Goal: Feedback & Contribution: Submit feedback/report problem

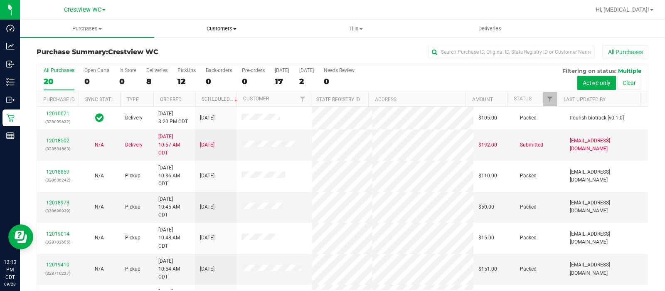
click at [217, 32] on span "Customers" at bounding box center [221, 28] width 133 height 7
click at [197, 49] on span "All customers" at bounding box center [184, 50] width 60 height 7
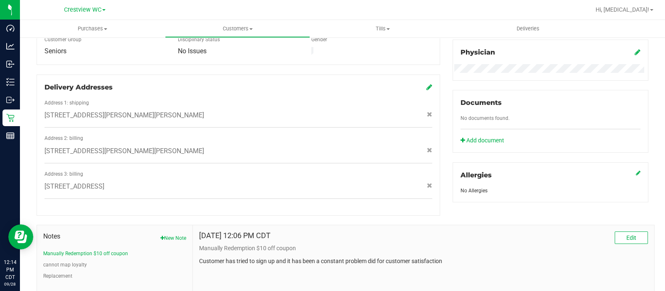
scroll to position [316, 0]
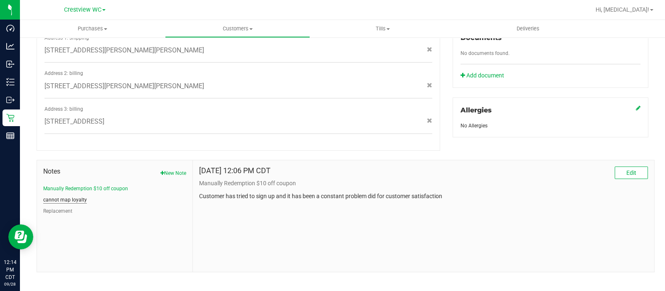
click at [77, 196] on button "cannot map loyalty" at bounding box center [65, 199] width 44 height 7
click at [90, 185] on button "Manually Redemption $10 off coupon" at bounding box center [85, 188] width 85 height 7
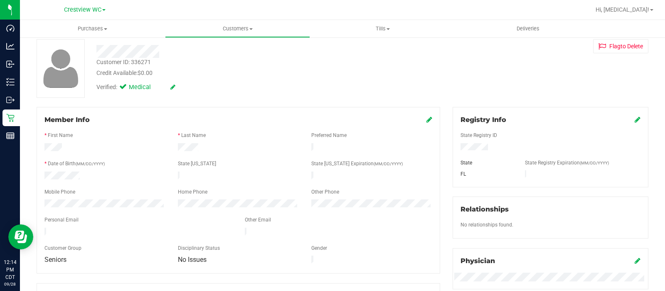
scroll to position [0, 0]
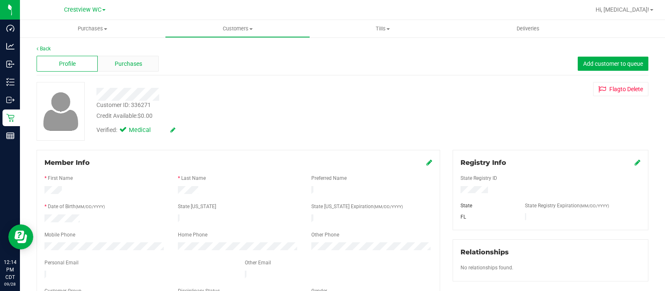
click at [146, 62] on div "Purchases" at bounding box center [128, 64] width 61 height 16
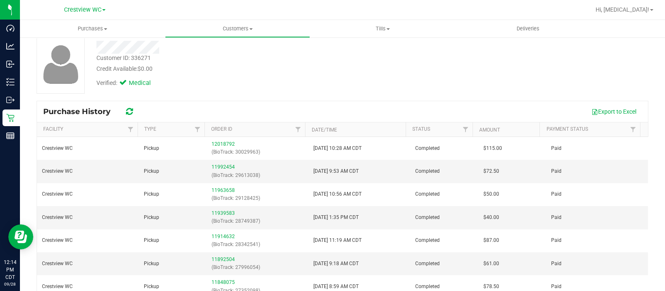
scroll to position [87, 0]
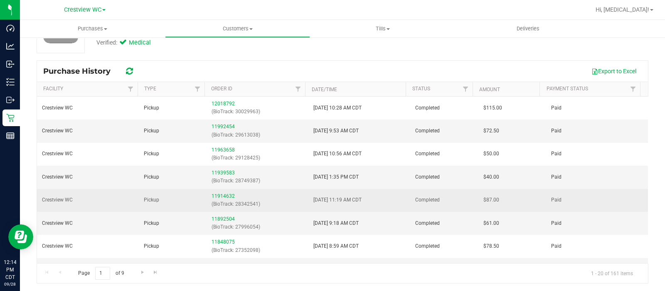
click at [605, 195] on td "Paid" at bounding box center [597, 200] width 102 height 23
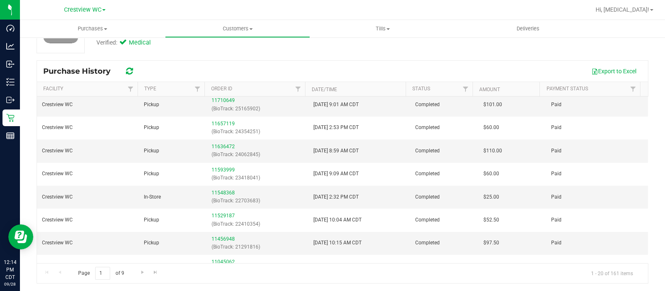
scroll to position [293, 0]
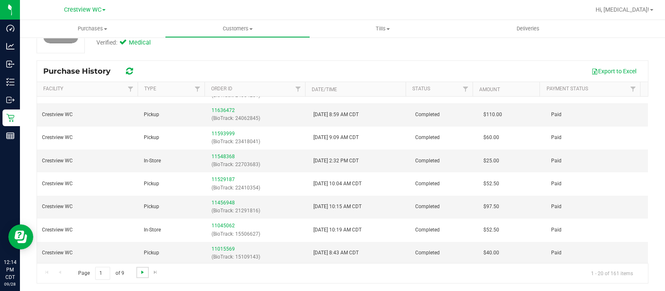
click at [142, 271] on span "Go to the next page" at bounding box center [142, 272] width 7 height 7
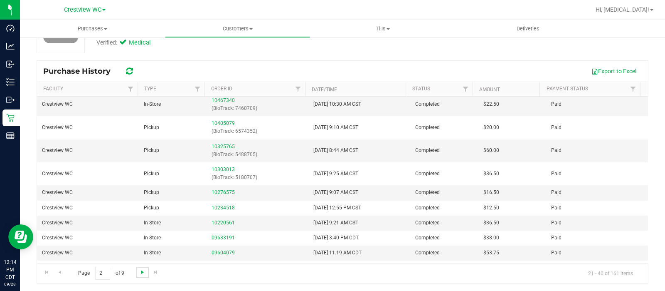
scroll to position [220, 0]
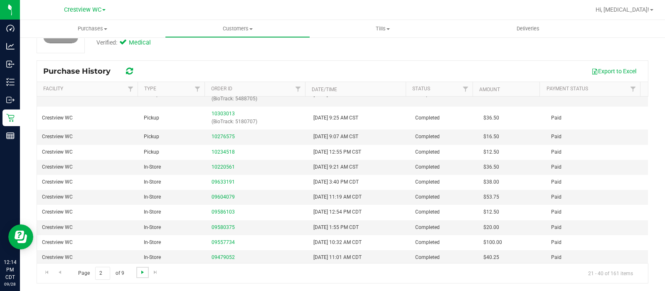
click at [142, 272] on span "Go to the next page" at bounding box center [142, 272] width 7 height 7
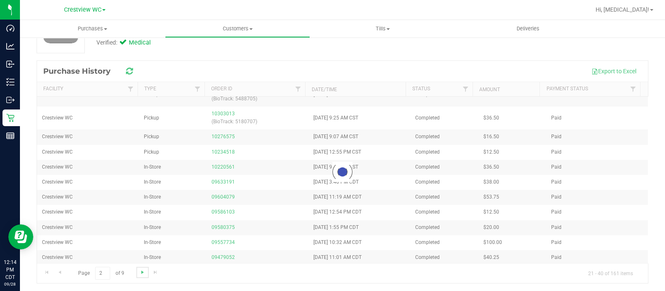
scroll to position [0, 0]
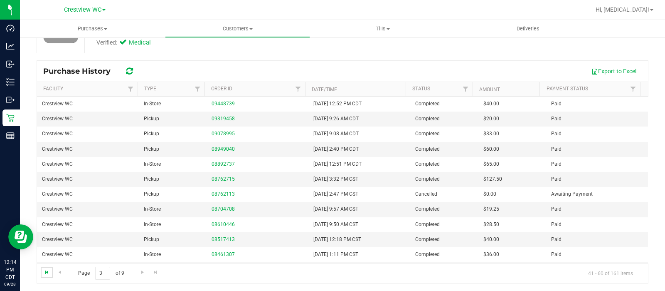
click at [48, 271] on span "Go to the first page" at bounding box center [47, 272] width 7 height 7
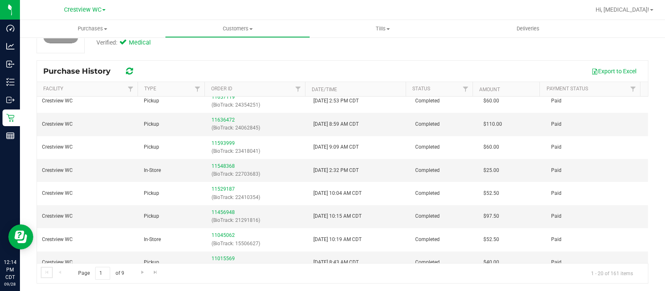
scroll to position [293, 0]
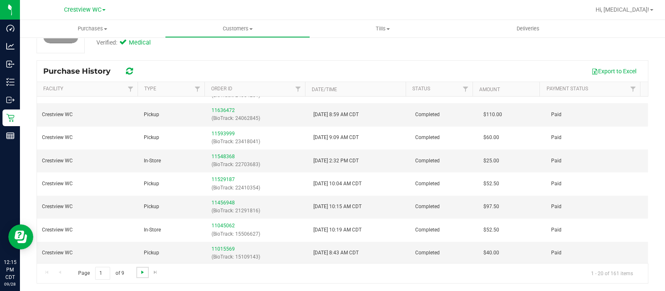
click at [143, 273] on span "Go to the next page" at bounding box center [142, 272] width 7 height 7
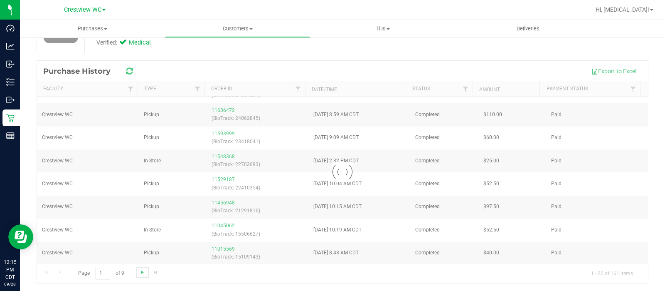
scroll to position [0, 0]
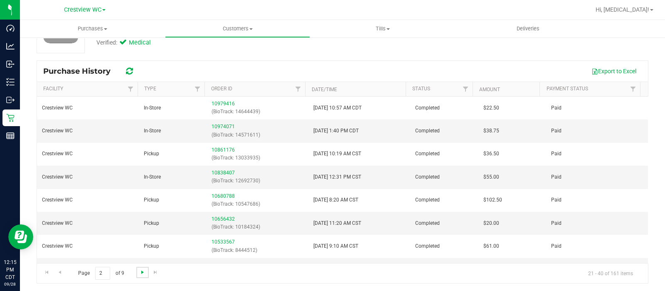
click at [143, 273] on span "Go to the next page" at bounding box center [142, 272] width 7 height 7
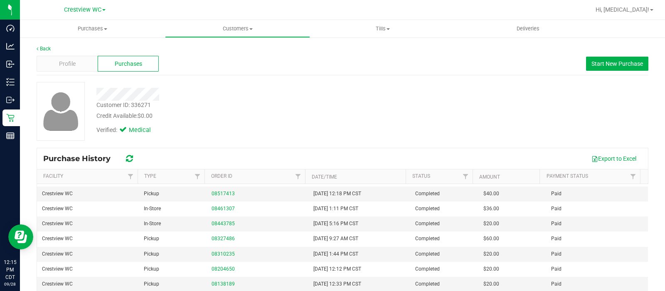
click at [146, 104] on div "Customer ID: 336271" at bounding box center [123, 105] width 54 height 9
click at [143, 104] on div "Customer ID: 336271" at bounding box center [123, 105] width 54 height 9
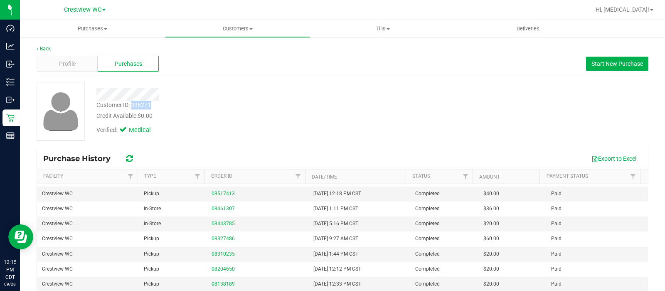
copy div "336271"
click at [143, 105] on div "Customer ID: 336271" at bounding box center [123, 105] width 54 height 9
click at [144, 108] on div "Customer ID: 336271" at bounding box center [123, 105] width 54 height 9
copy div "336271"
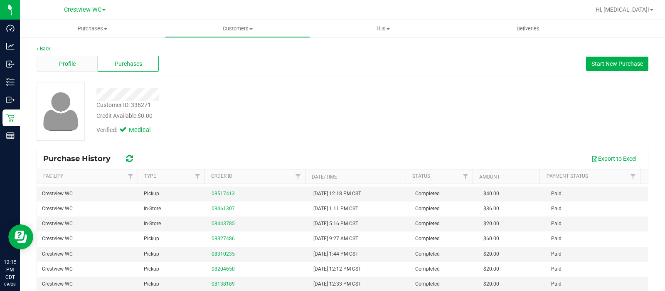
click at [62, 60] on span "Profile" at bounding box center [67, 63] width 17 height 9
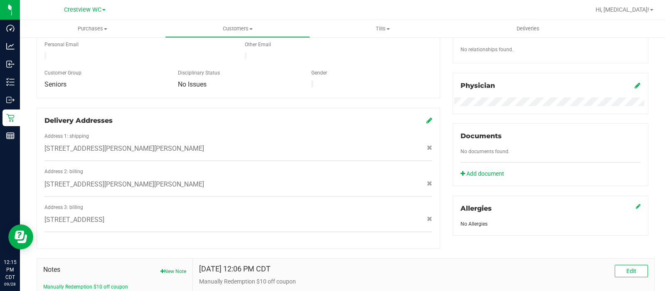
scroll to position [316, 0]
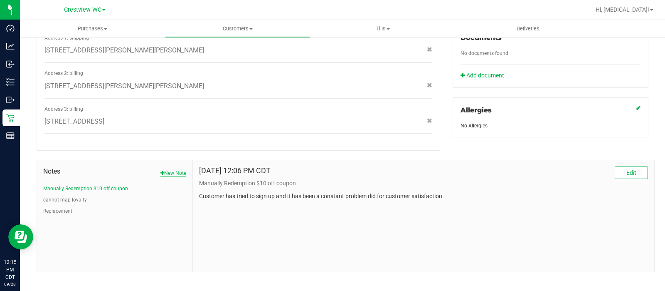
click at [175, 169] on button "New Note" at bounding box center [173, 172] width 26 height 7
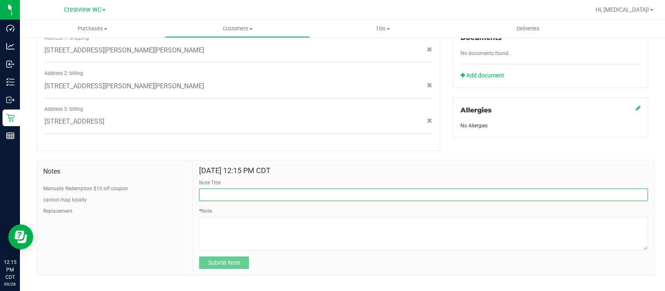
click at [241, 188] on input "Note Title" at bounding box center [423, 194] width 449 height 12
type input "Loyalty Issue"
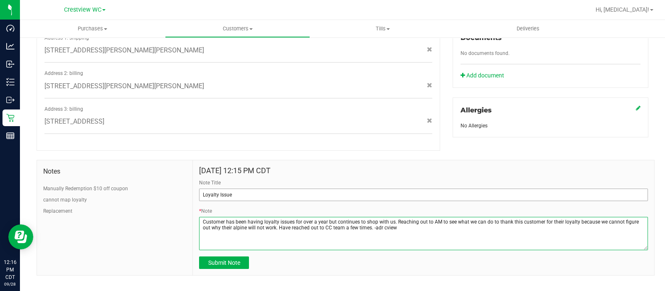
type textarea "Customer has been having loyalty issues for over a year but continues to shop w…"
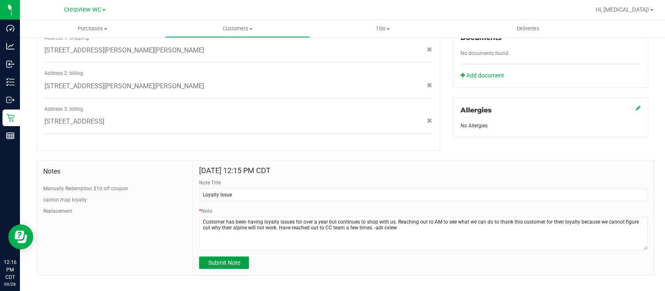
click at [228, 259] on span "Submit Note" at bounding box center [224, 262] width 32 height 7
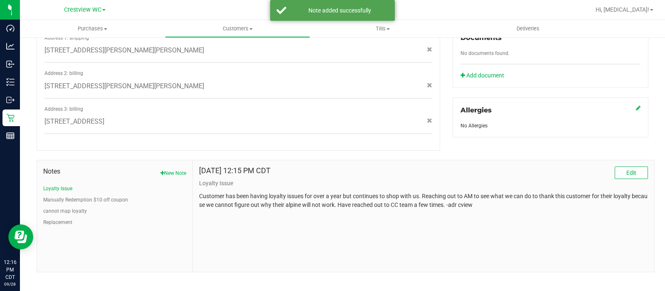
click at [613, 179] on p "Loyalty Issue" at bounding box center [423, 183] width 449 height 9
click at [619, 179] on p "Loyalty Issue" at bounding box center [423, 183] width 449 height 9
click at [628, 169] on span "Edit" at bounding box center [632, 172] width 10 height 7
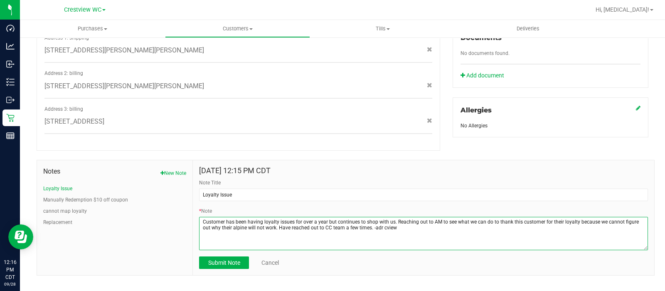
click at [430, 217] on textarea "* Note" at bounding box center [423, 233] width 449 height 33
type textarea "Customer has been having loyalty issues for over a year but continues to shop w…"
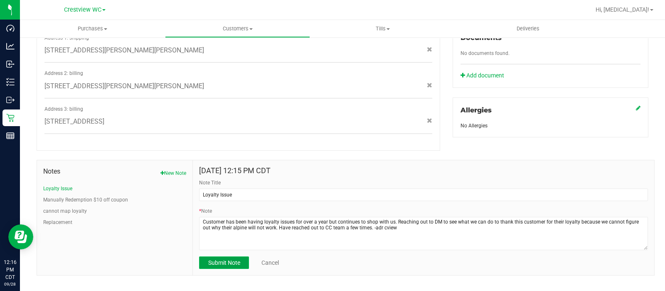
click at [221, 260] on button "Submit Note" at bounding box center [224, 262] width 50 height 12
